Goal: Transaction & Acquisition: Download file/media

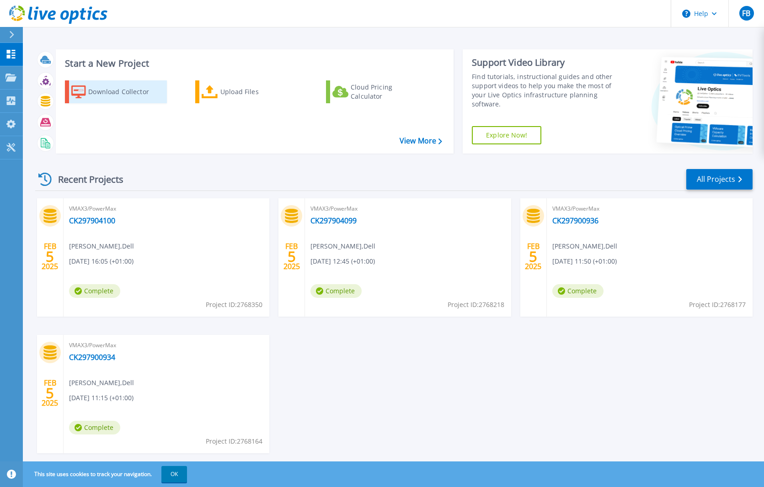
click at [124, 89] on div "Download Collector" at bounding box center [124, 92] width 73 height 18
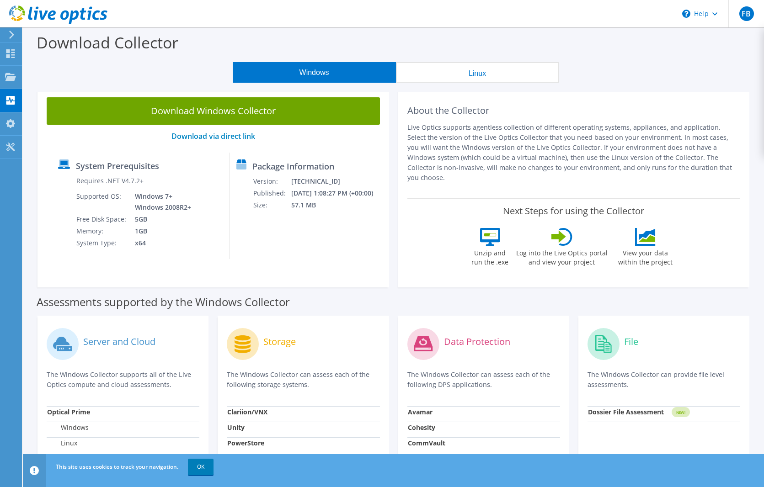
click at [447, 72] on button "Linux" at bounding box center [477, 72] width 163 height 21
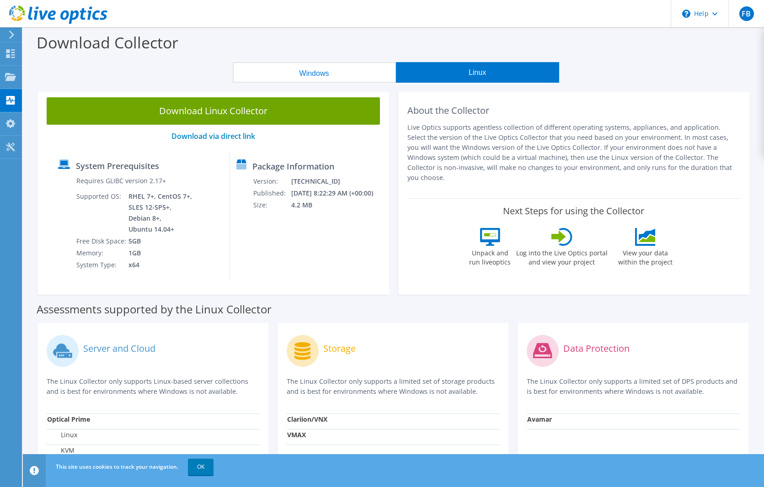
click at [357, 74] on button "Windows" at bounding box center [314, 72] width 163 height 21
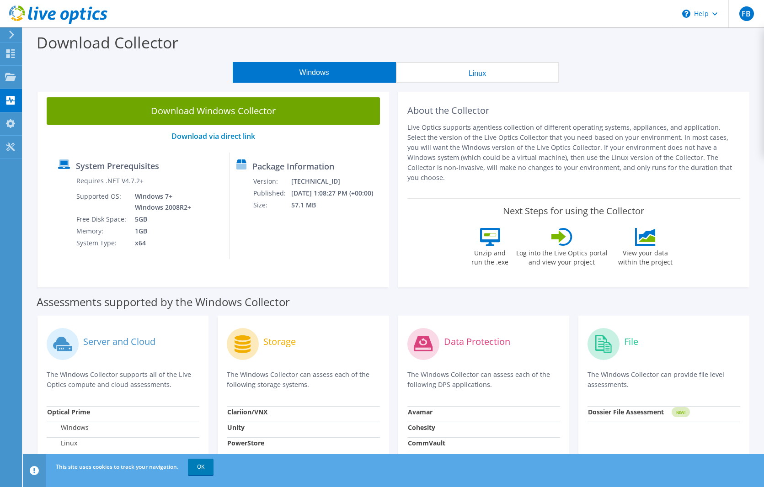
click at [448, 76] on button "Linux" at bounding box center [477, 72] width 163 height 21
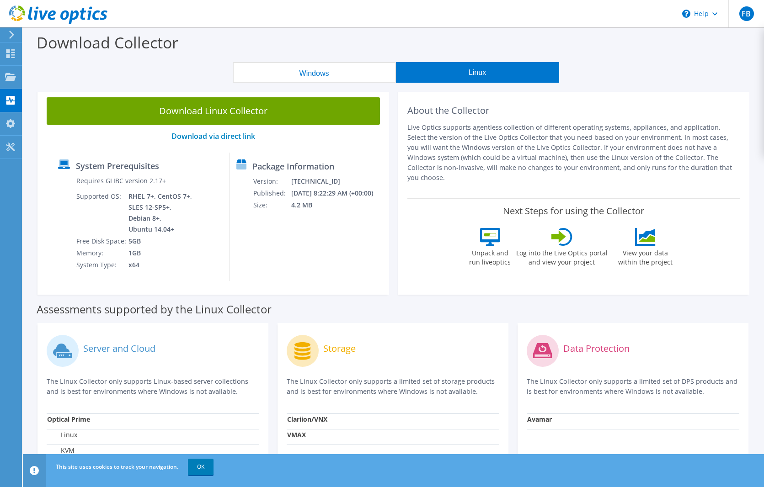
click at [150, 63] on div "Windows Linux" at bounding box center [395, 72] width 727 height 21
click at [282, 66] on button "Windows" at bounding box center [314, 72] width 163 height 21
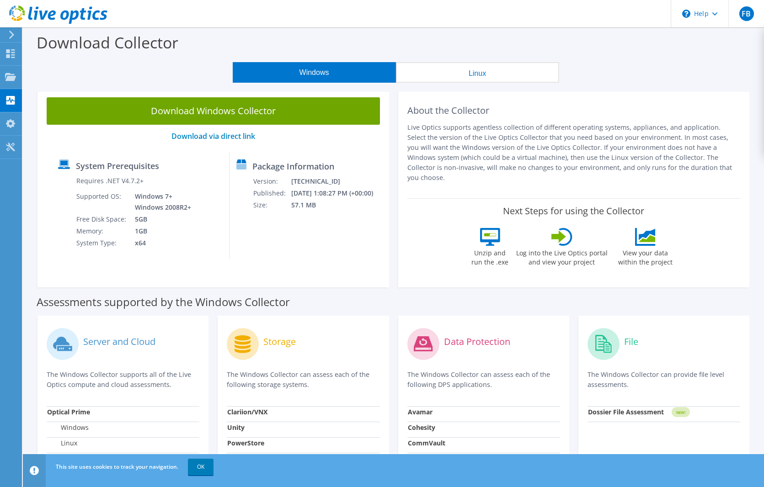
click at [453, 71] on button "Linux" at bounding box center [477, 72] width 163 height 21
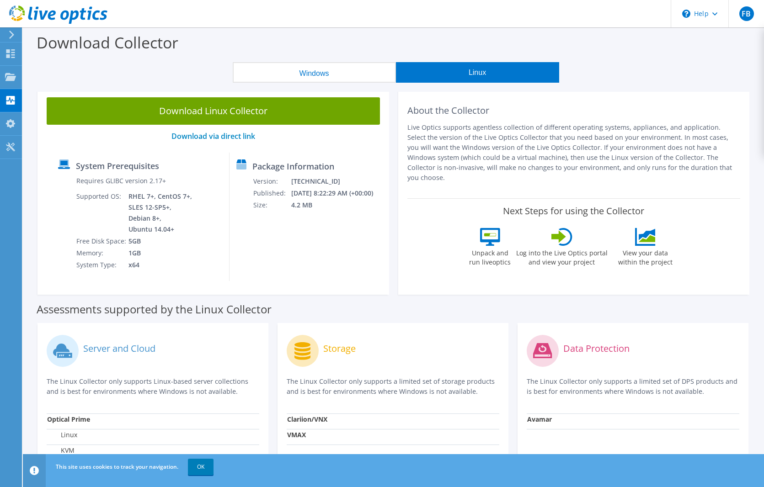
click at [246, 69] on button "Windows" at bounding box center [314, 72] width 163 height 21
